Goal: Transaction & Acquisition: Purchase product/service

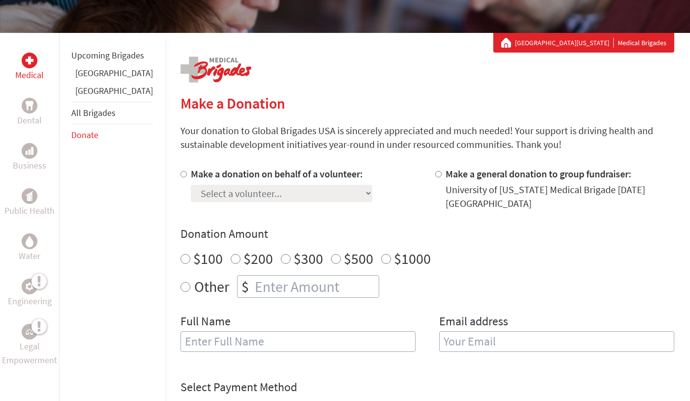
scroll to position [151, 0]
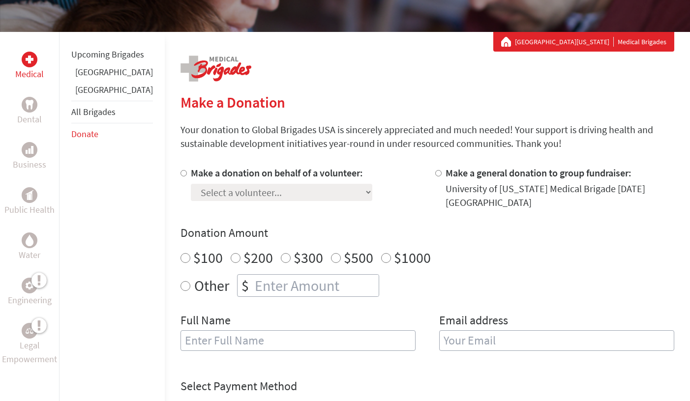
click at [435, 174] on input "Make a general donation to group fundraiser:" at bounding box center [438, 173] width 6 height 6
radio input "true"
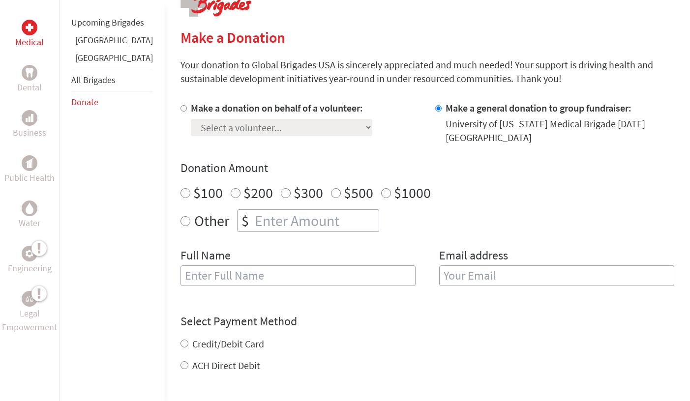
scroll to position [222, 0]
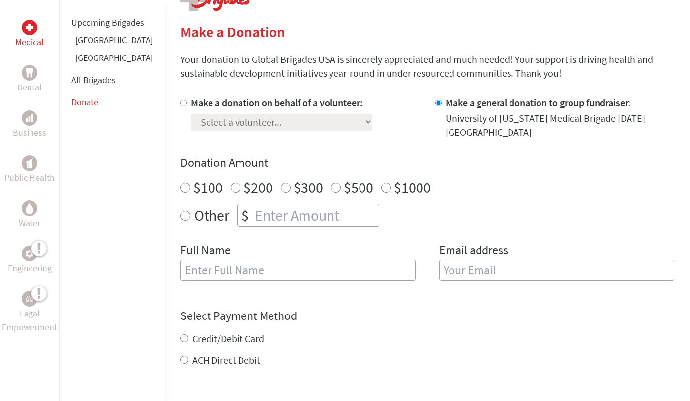
click at [180, 214] on input "Other" at bounding box center [185, 216] width 10 height 10
radio input "true"
click at [253, 216] on input "number" at bounding box center [316, 215] width 126 height 22
type input "3500"
type input "Rotary Club of Durham-GreatBay"
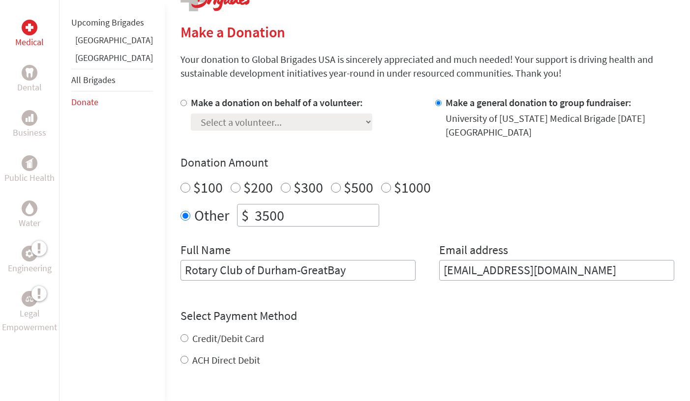
type input "[EMAIL_ADDRESS][DOMAIN_NAME]"
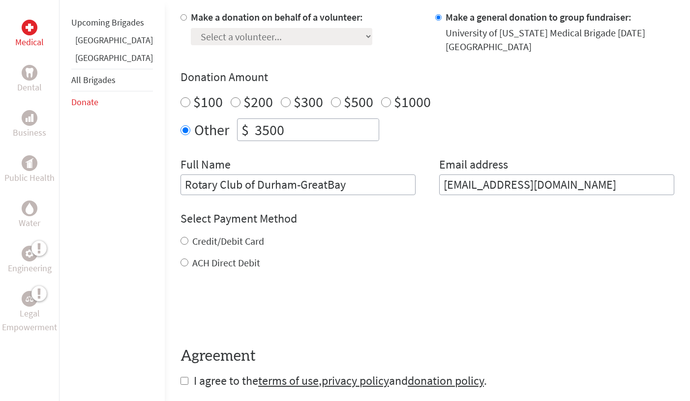
scroll to position [343, 0]
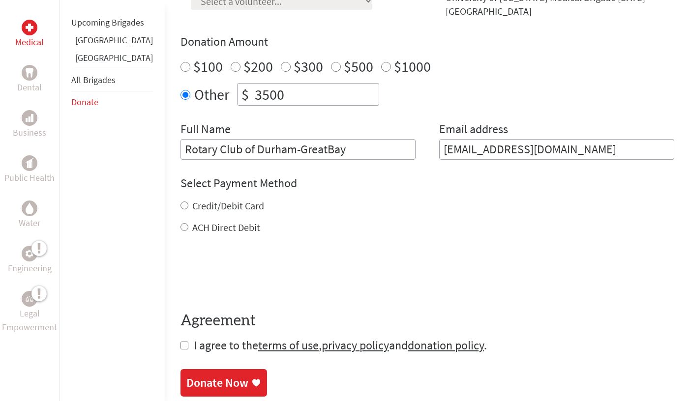
click at [180, 206] on input "Credit/Debit Card" at bounding box center [184, 206] width 8 height 8
radio input "true"
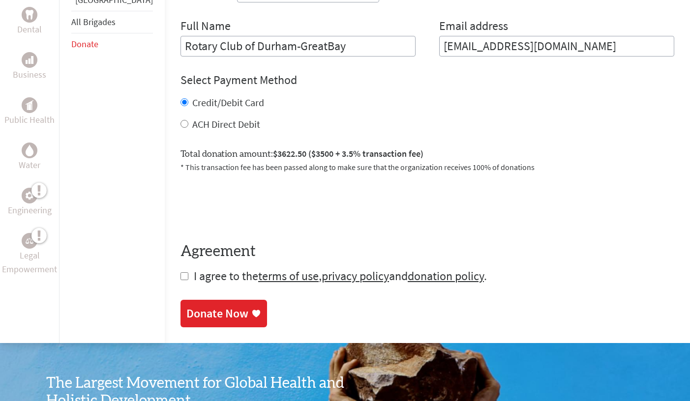
scroll to position [454, 0]
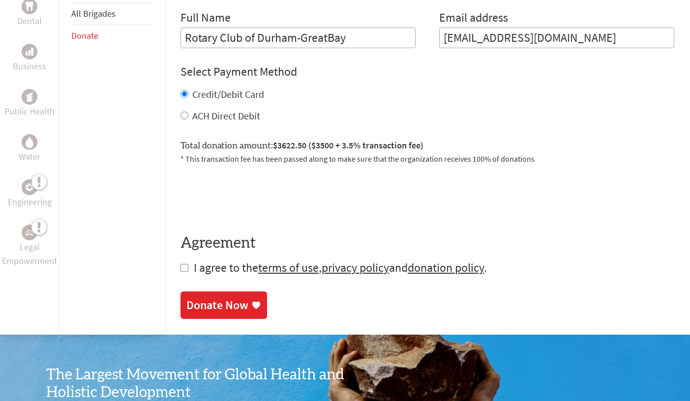
click at [180, 270] on input "checkbox" at bounding box center [184, 268] width 8 height 8
checkbox input "true"
click at [206, 303] on div "Donate Now" at bounding box center [217, 306] width 62 height 16
